Goal: Use online tool/utility

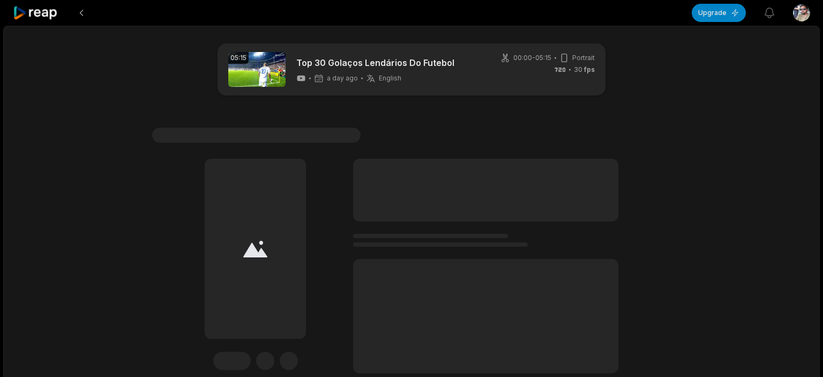
click at [80, 14] on button at bounding box center [81, 12] width 19 height 19
